Goal: Transaction & Acquisition: Purchase product/service

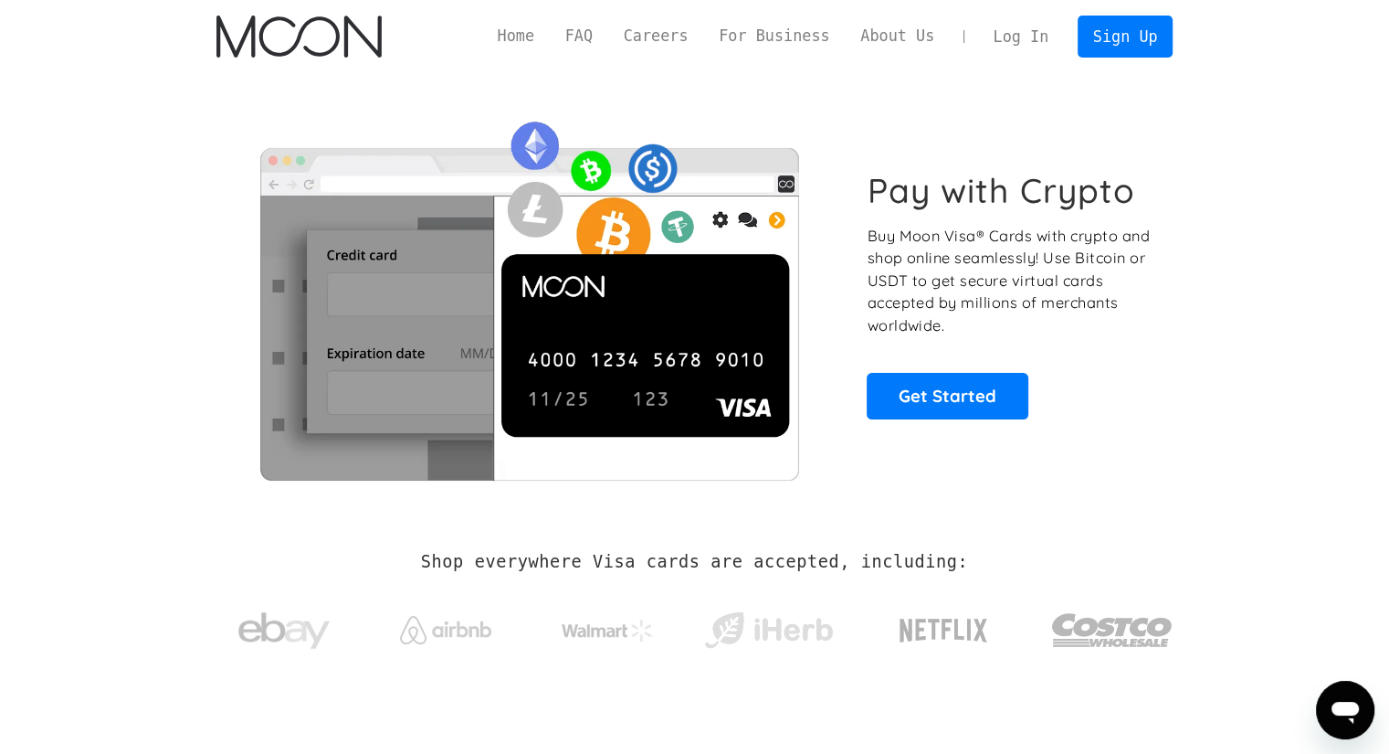
click at [1007, 46] on link "Log In" at bounding box center [1021, 36] width 86 height 40
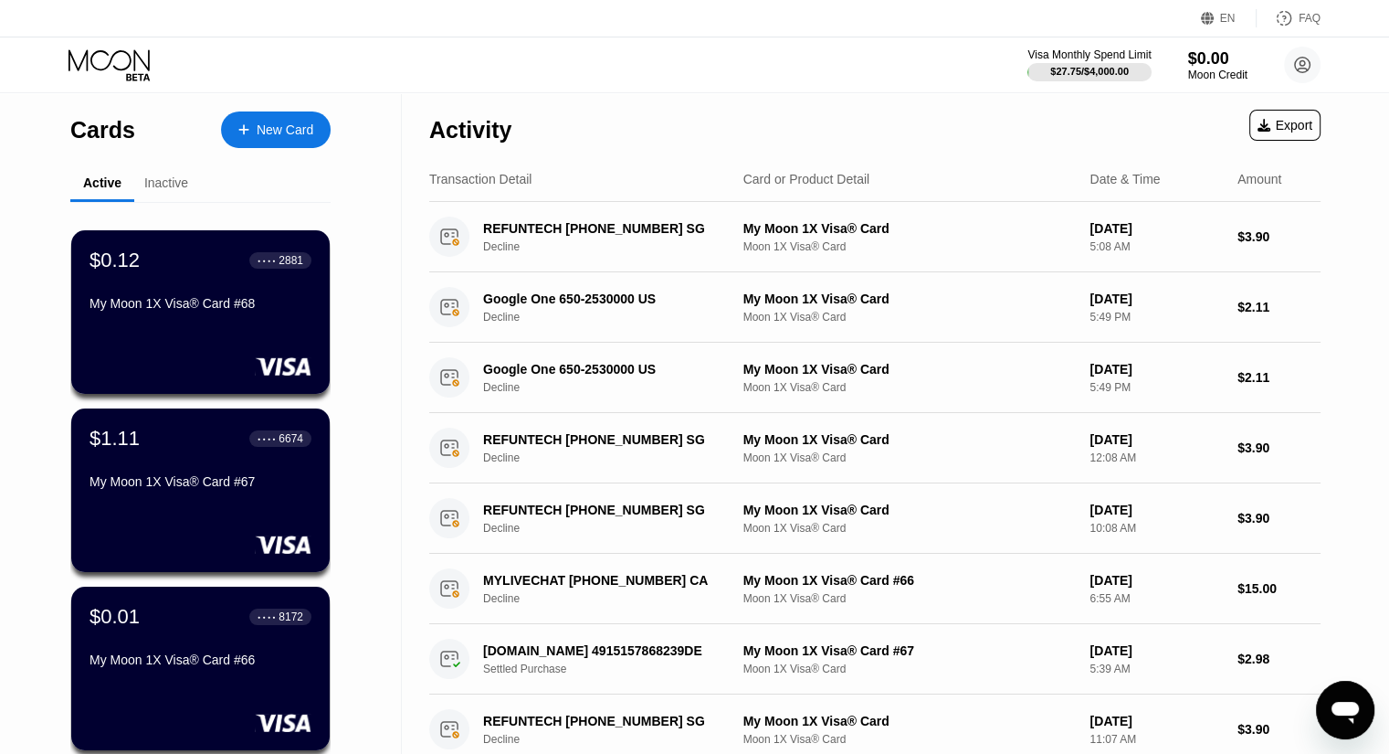
click at [166, 171] on div "Inactive" at bounding box center [166, 184] width 64 height 36
click at [170, 180] on div "Inactive" at bounding box center [166, 182] width 44 height 15
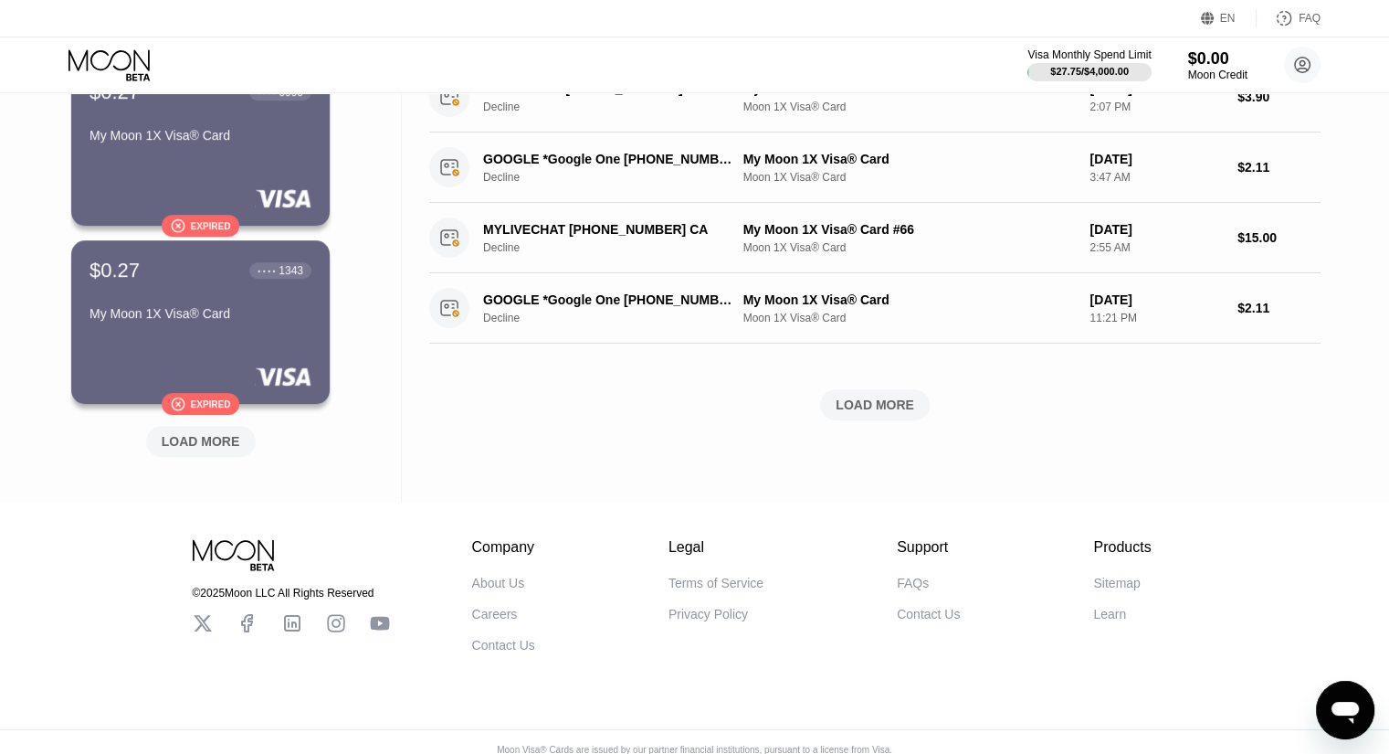
scroll to position [733, 0]
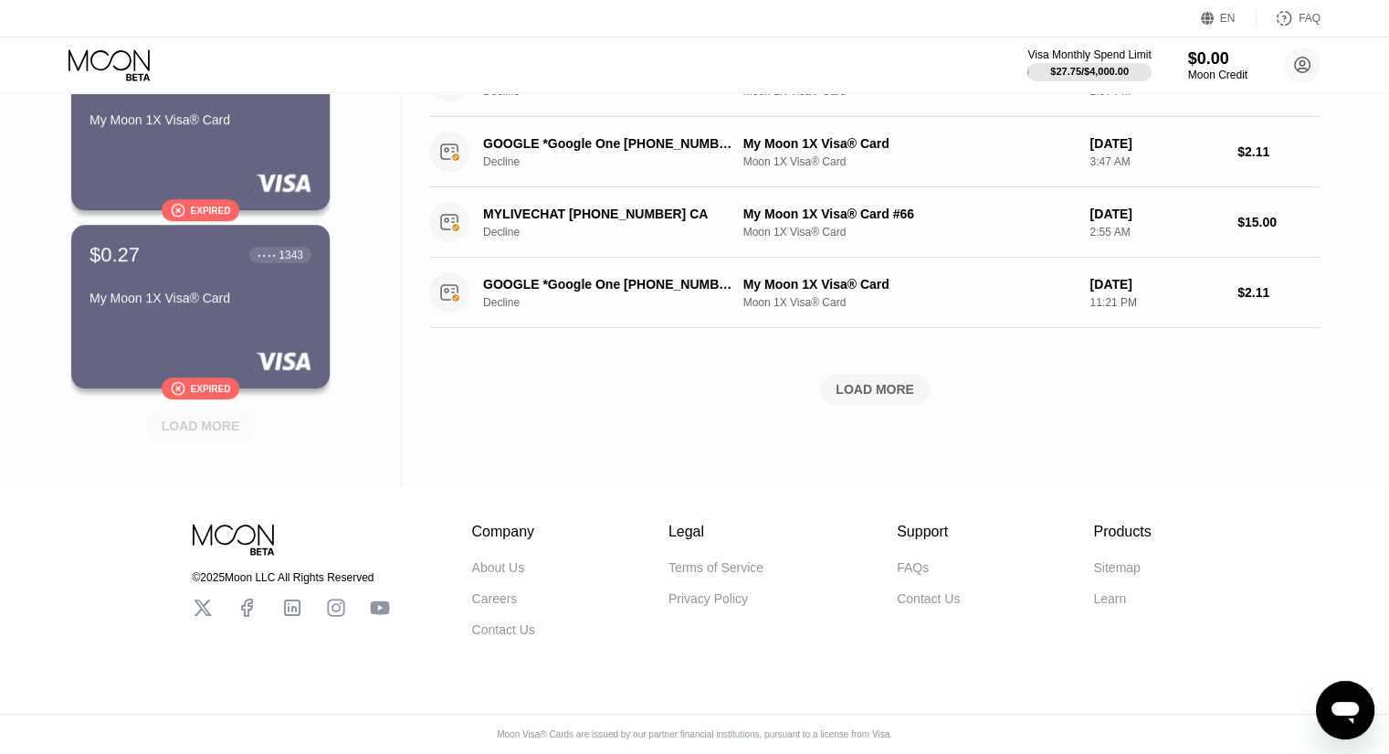
click at [204, 417] on div "LOAD MORE" at bounding box center [201, 425] width 79 height 16
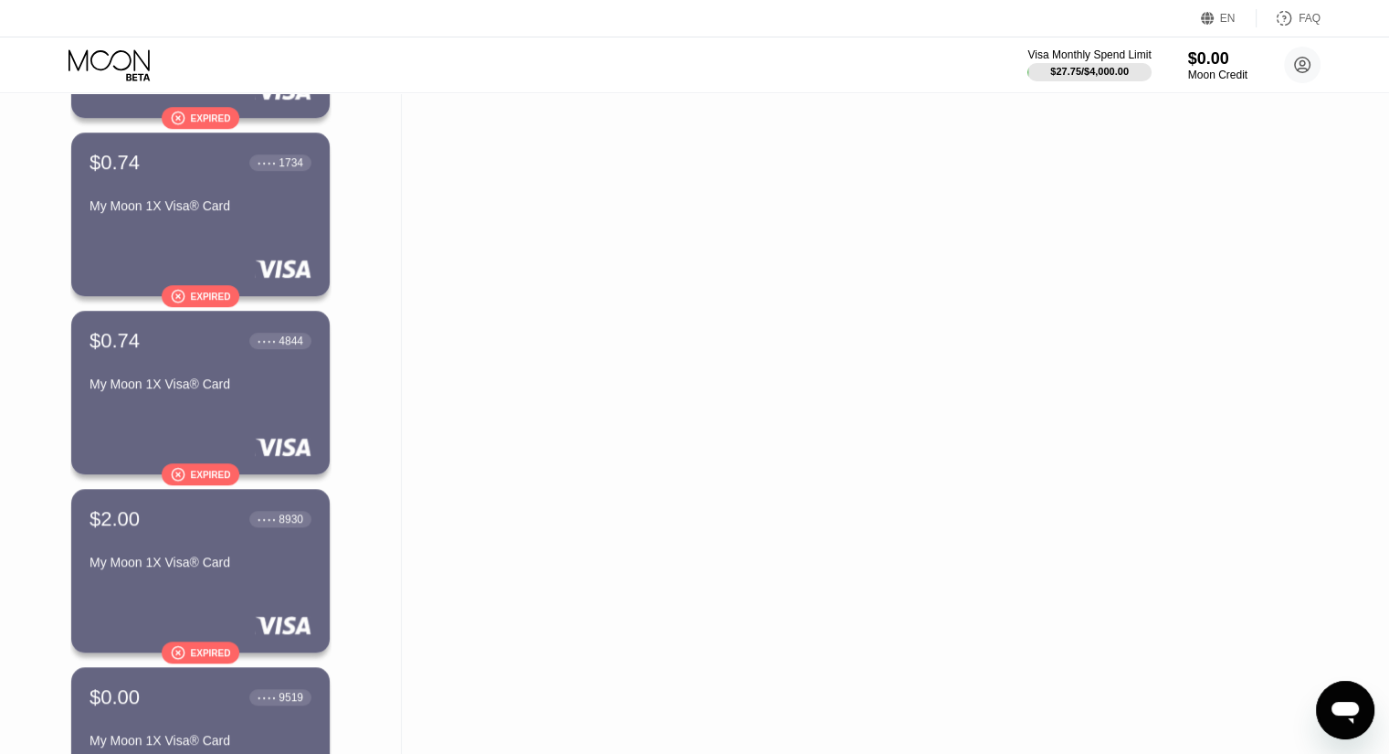
scroll to position [710, 0]
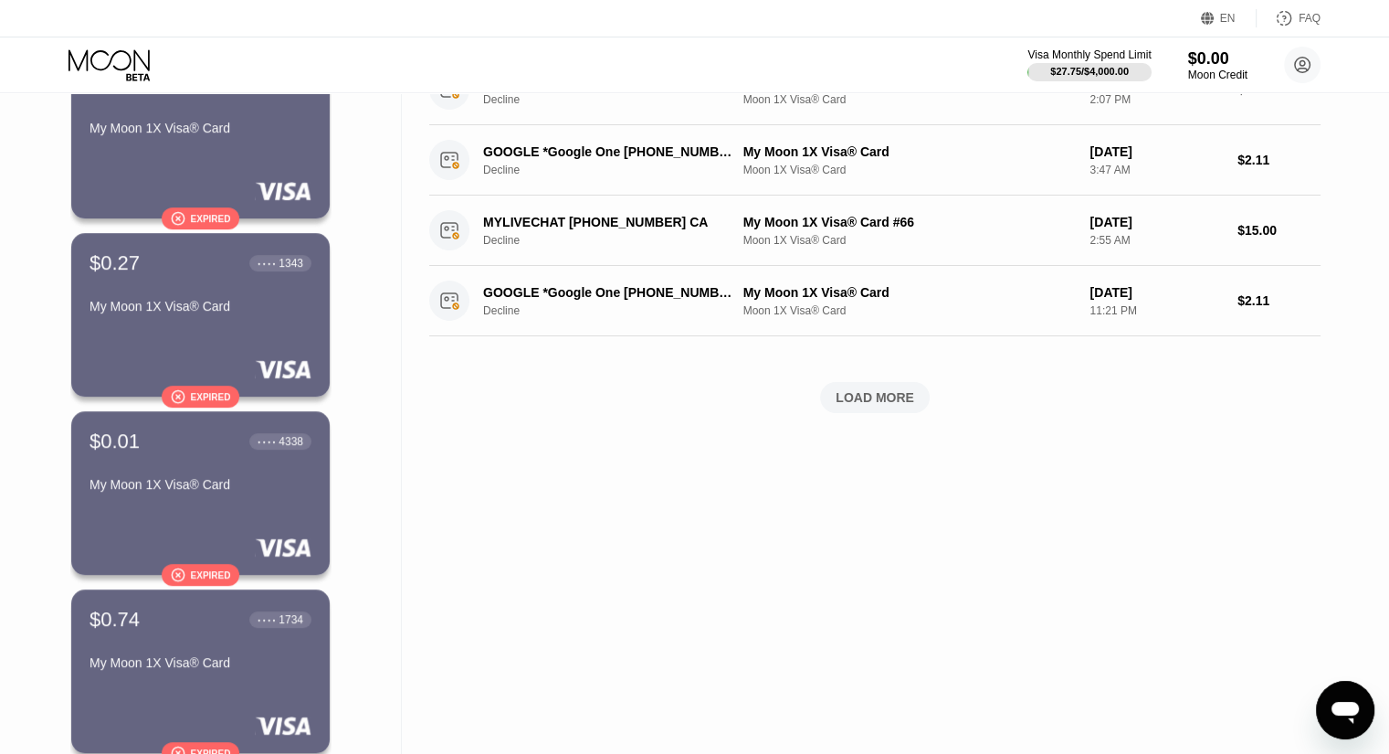
click at [1219, 76] on div "Moon Credit" at bounding box center [1217, 75] width 59 height 13
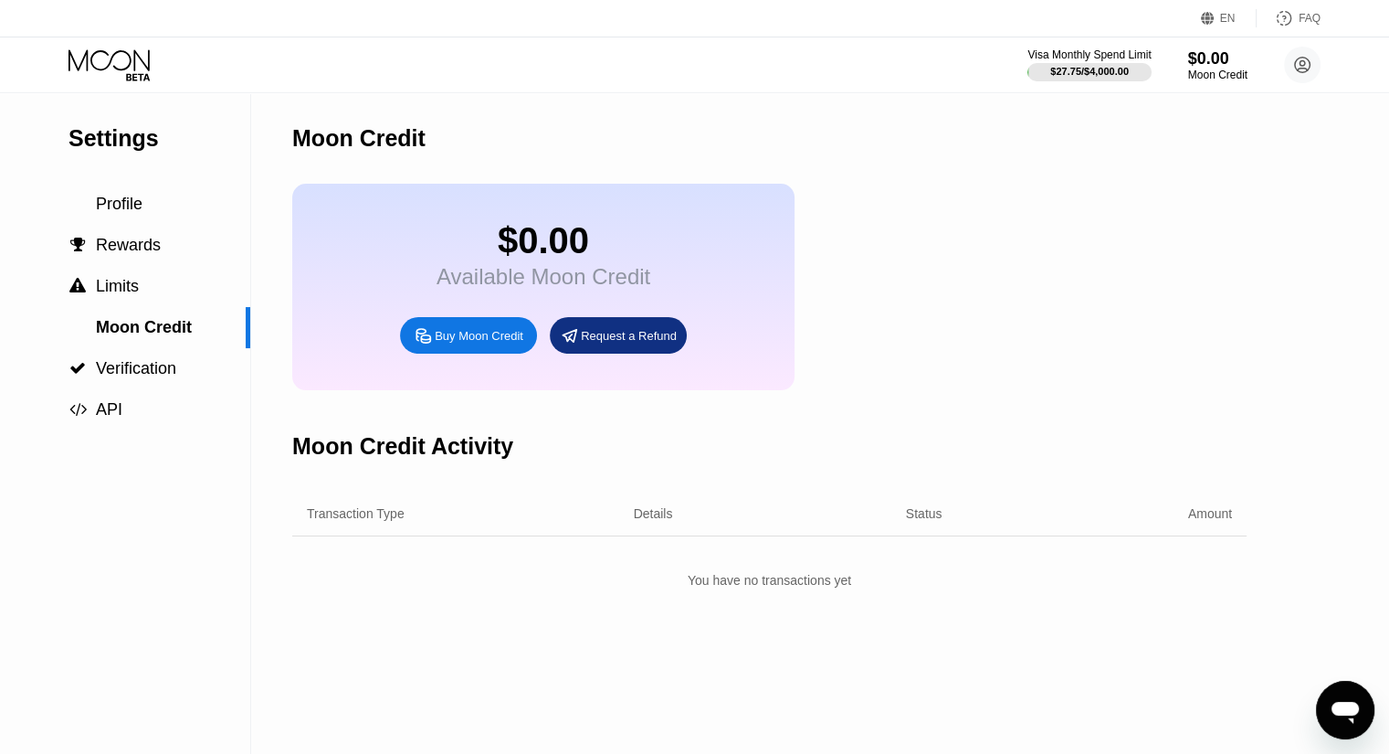
click at [448, 353] on div "Buy Moon Credit" at bounding box center [468, 335] width 137 height 37
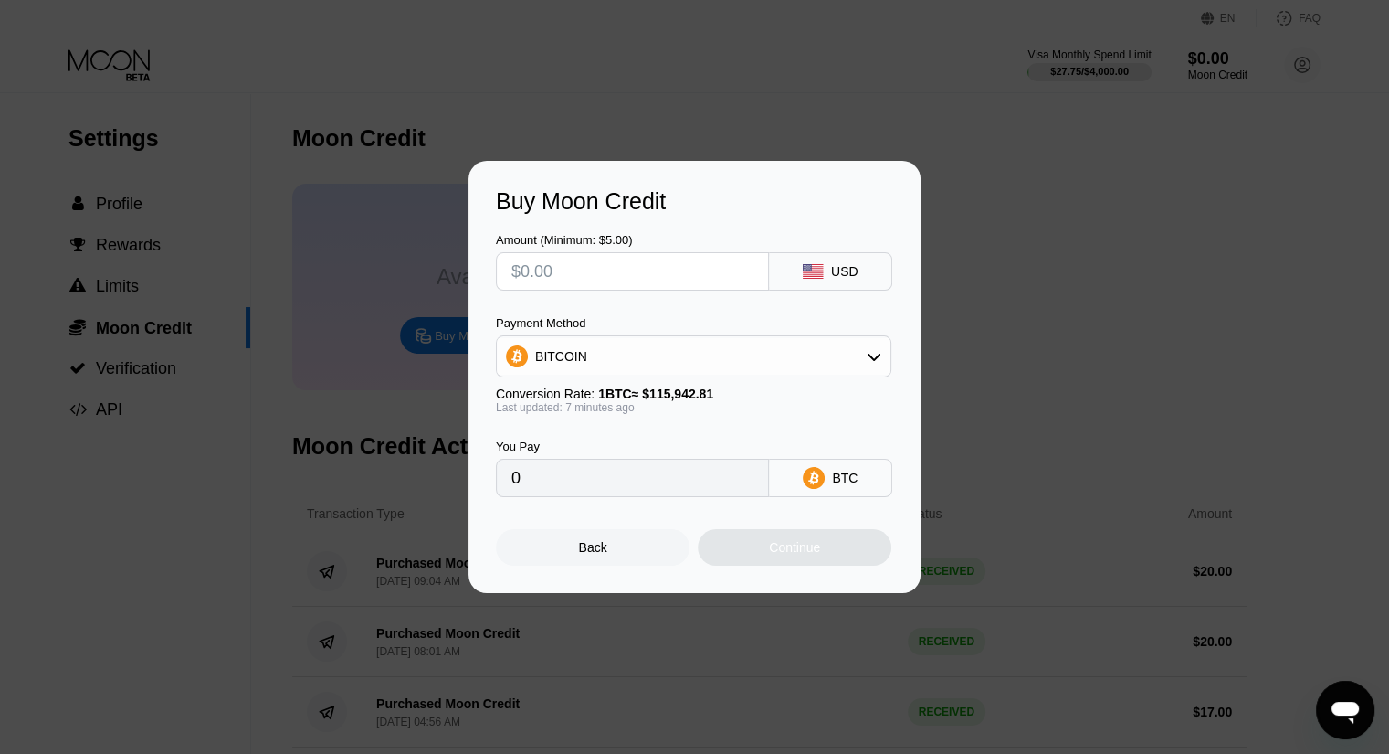
click at [555, 268] on input "text" at bounding box center [633, 271] width 242 height 37
type input "$5"
type input "0.00004314"
drag, startPoint x: 520, startPoint y: 272, endPoint x: 548, endPoint y: 271, distance: 28.3
click at [548, 271] on input "$5" at bounding box center [633, 271] width 242 height 37
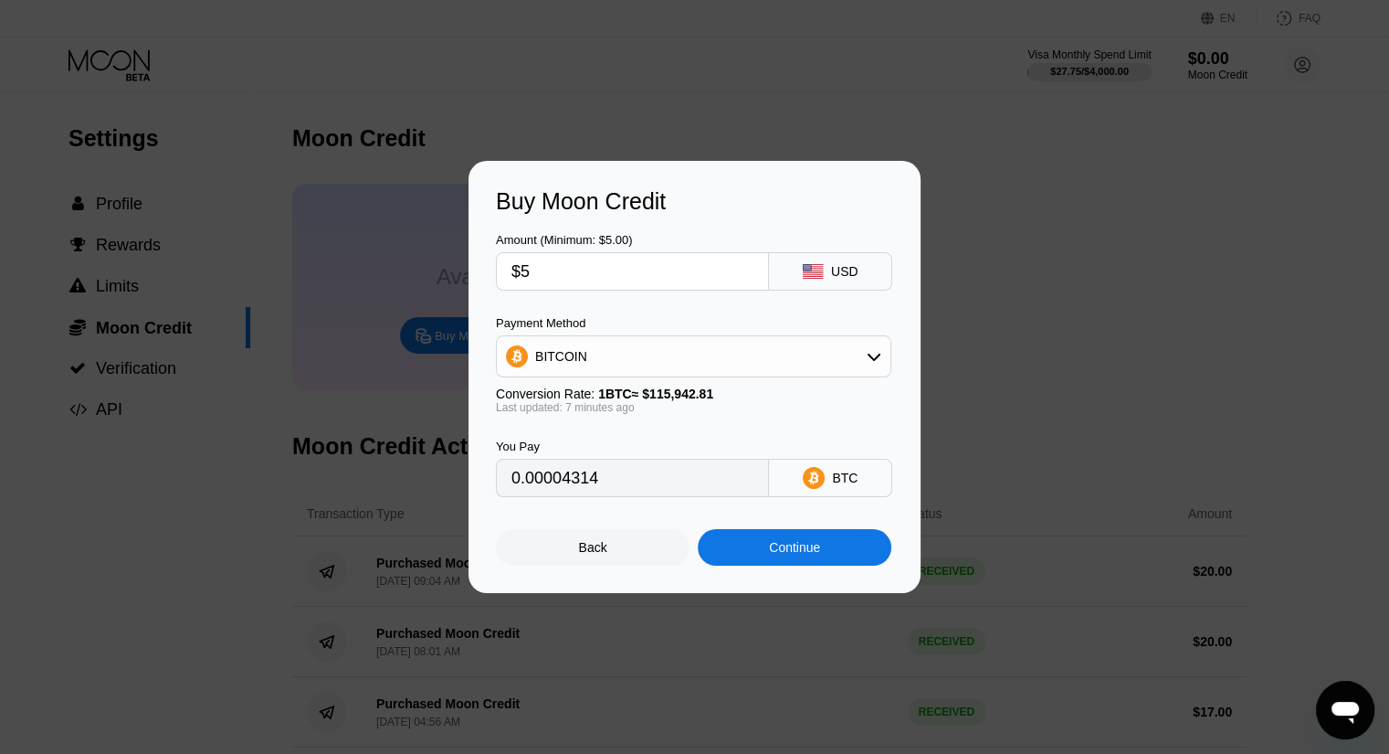
type input "$1"
type input "0.00000863"
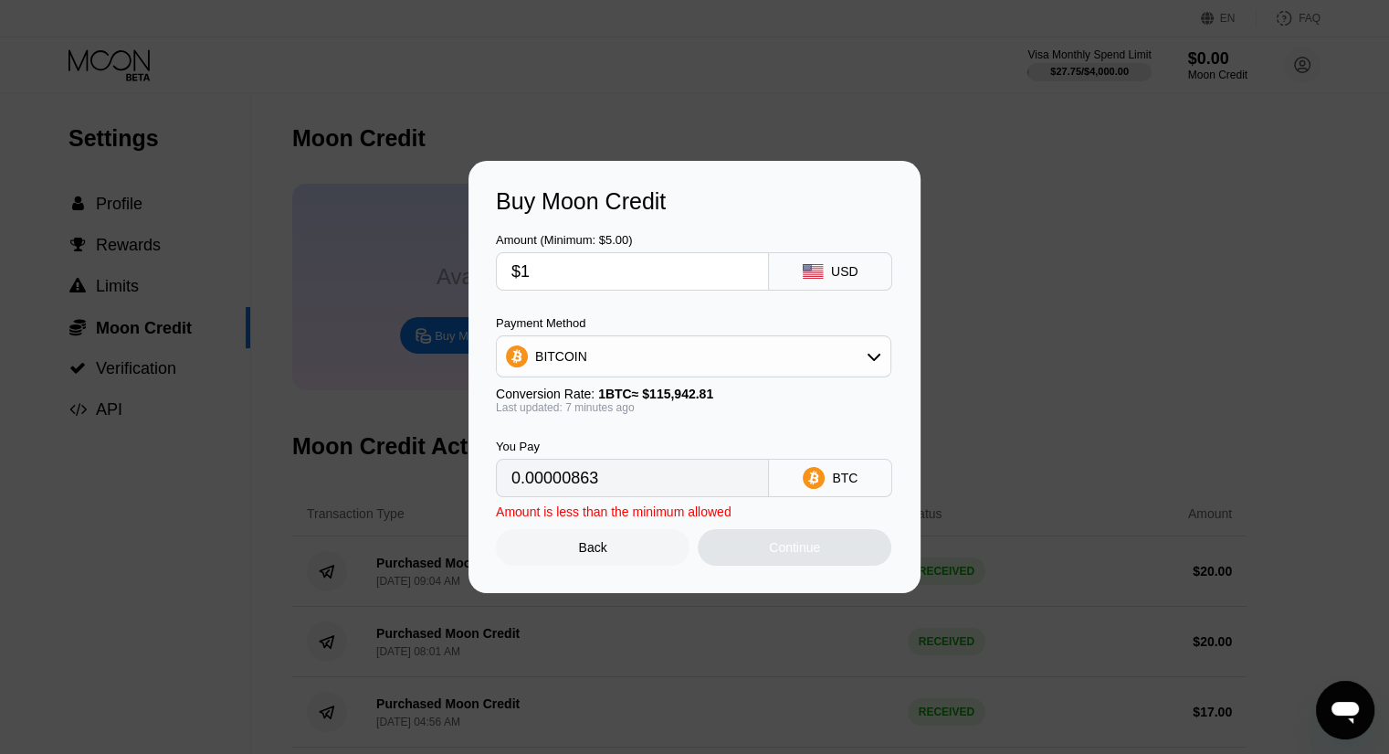
type input "$10"
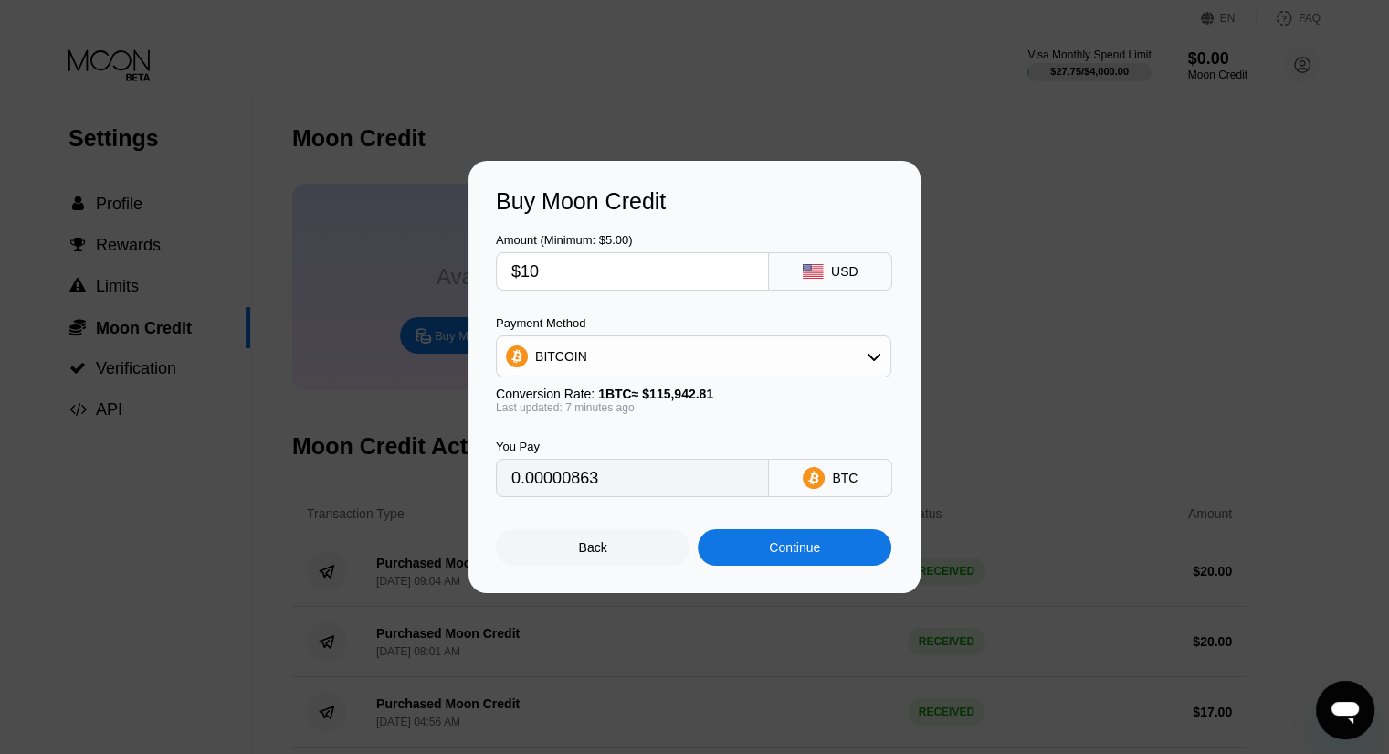
type input "0.00008627"
type input "$10"
click at [771, 554] on div "Continue" at bounding box center [794, 547] width 51 height 15
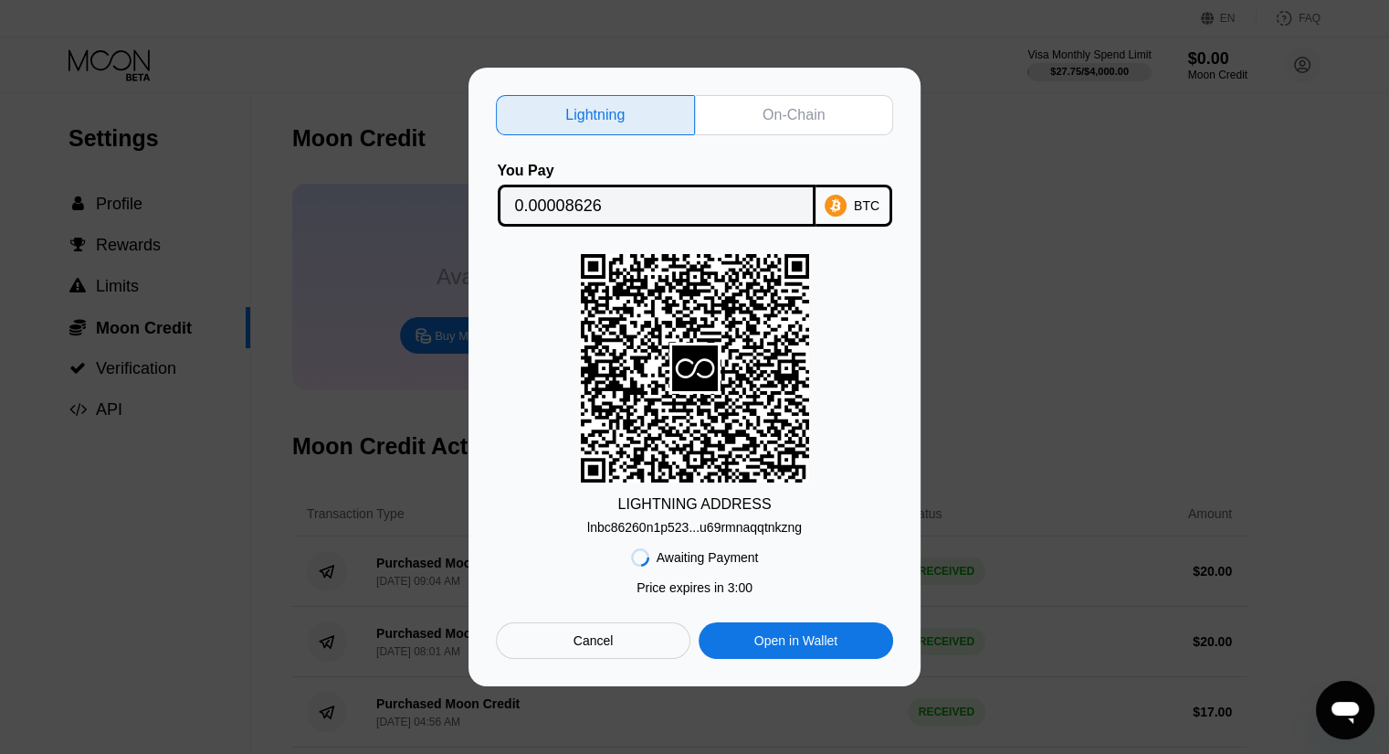
click at [798, 95] on div "On-Chain" at bounding box center [794, 115] width 199 height 40
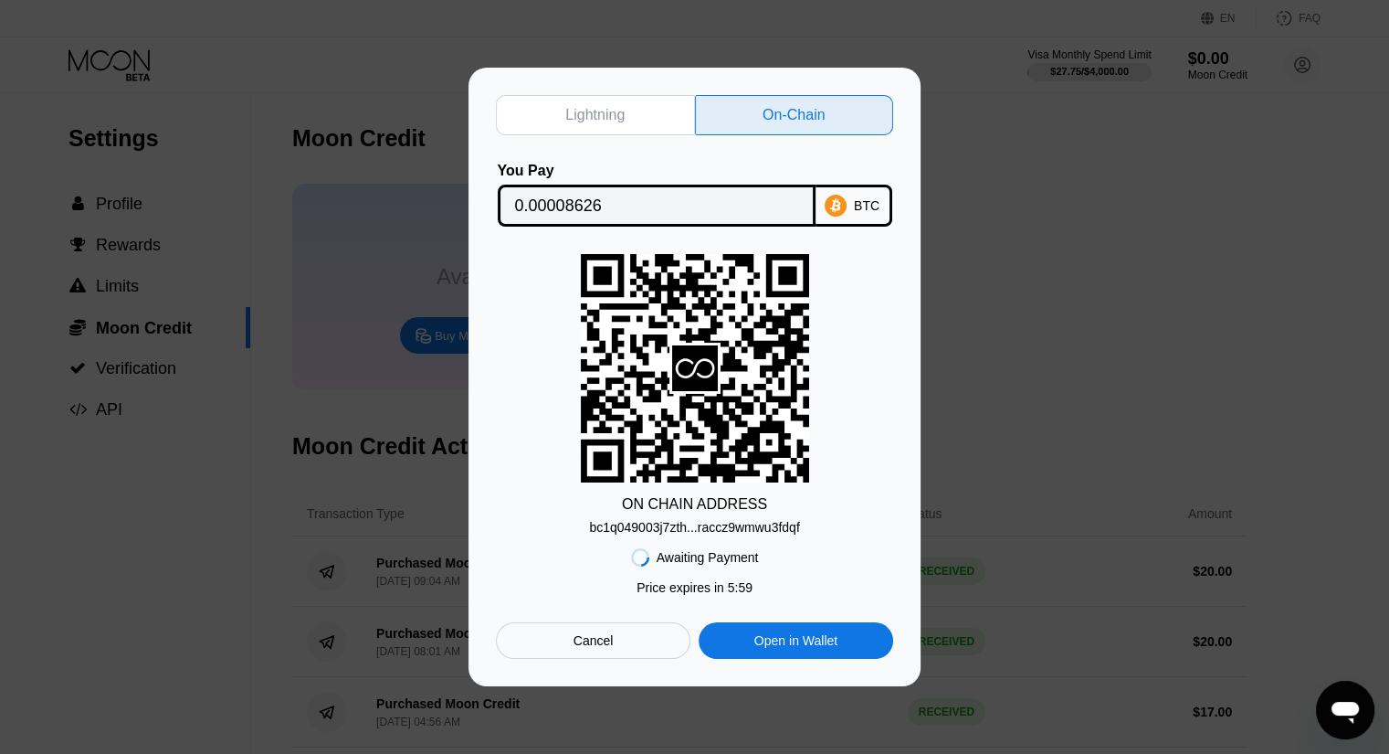
click at [682, 534] on div "bc1q049003j7zth...raccz9wmwu3fdqf" at bounding box center [694, 527] width 210 height 15
click at [594, 188] on input "0.00008626" at bounding box center [656, 205] width 283 height 37
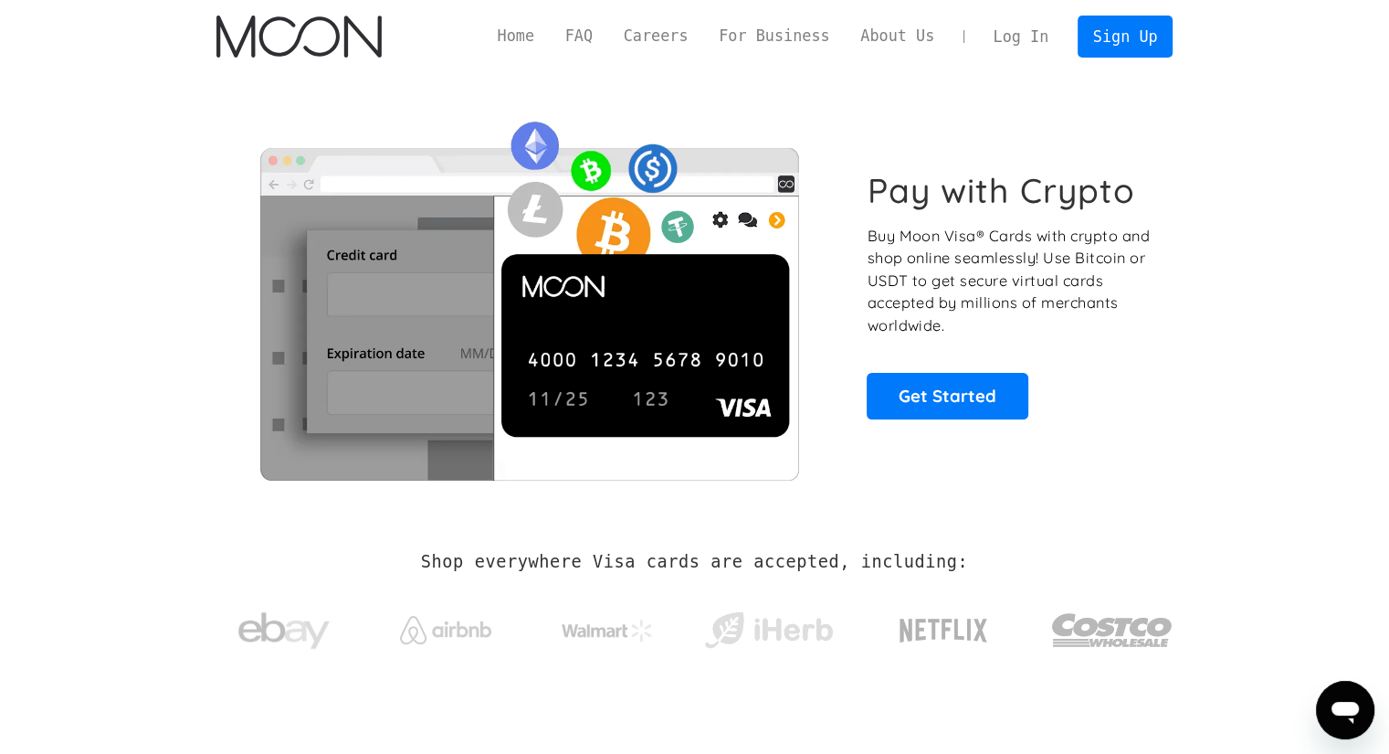
click at [1030, 43] on link "Log In" at bounding box center [1021, 36] width 86 height 40
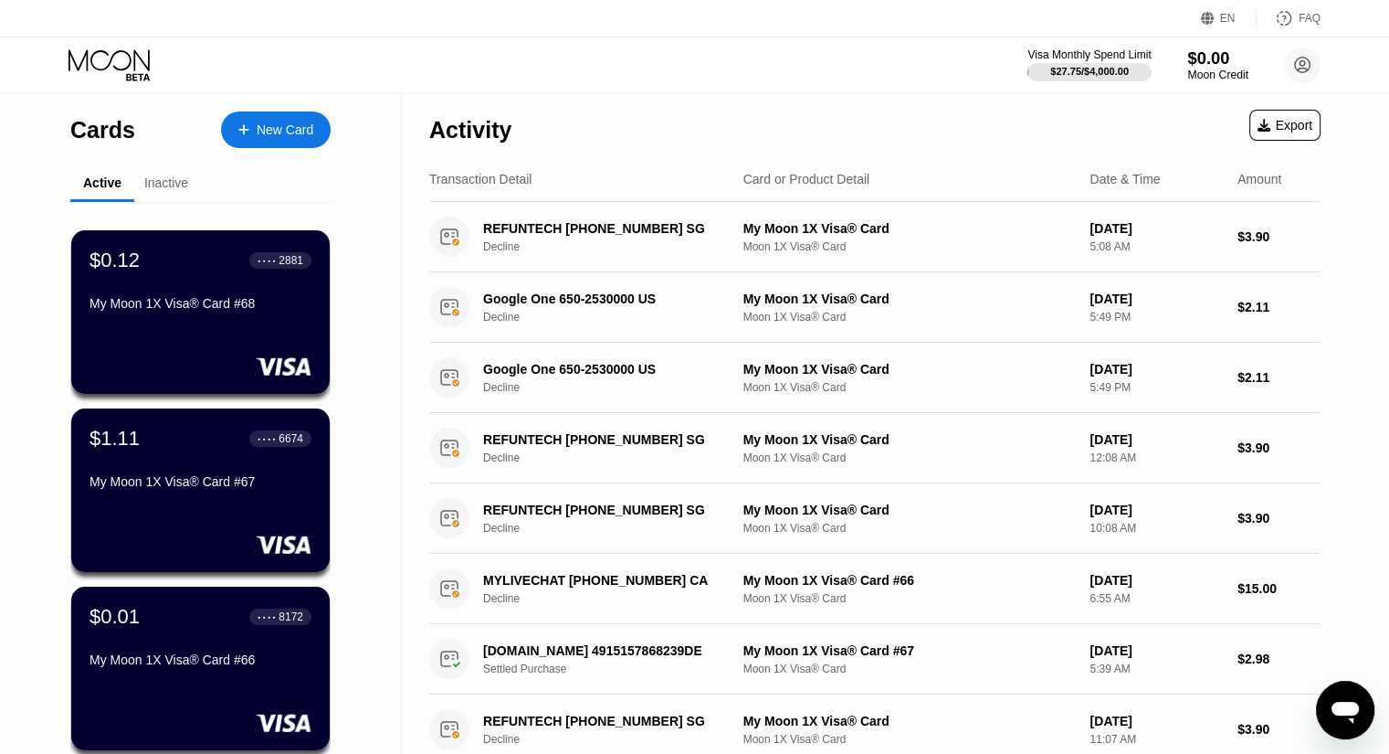
click at [1234, 60] on div "$0.00" at bounding box center [1217, 57] width 61 height 19
